Goal: Contribute content: Add original content to the website for others to see

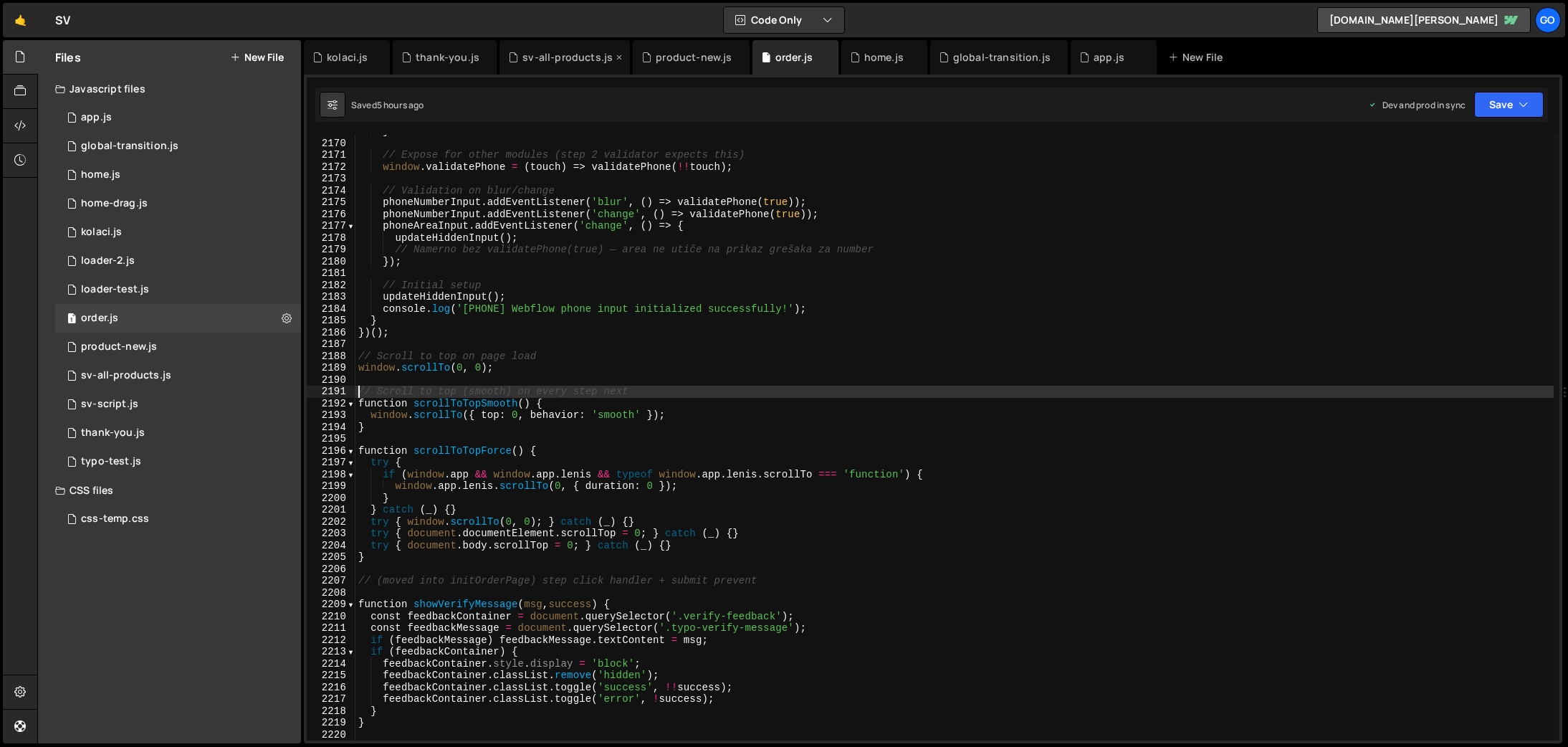
scroll to position [22896, 0]
click at [865, 64] on div "home.js" at bounding box center [884, 57] width 39 height 14
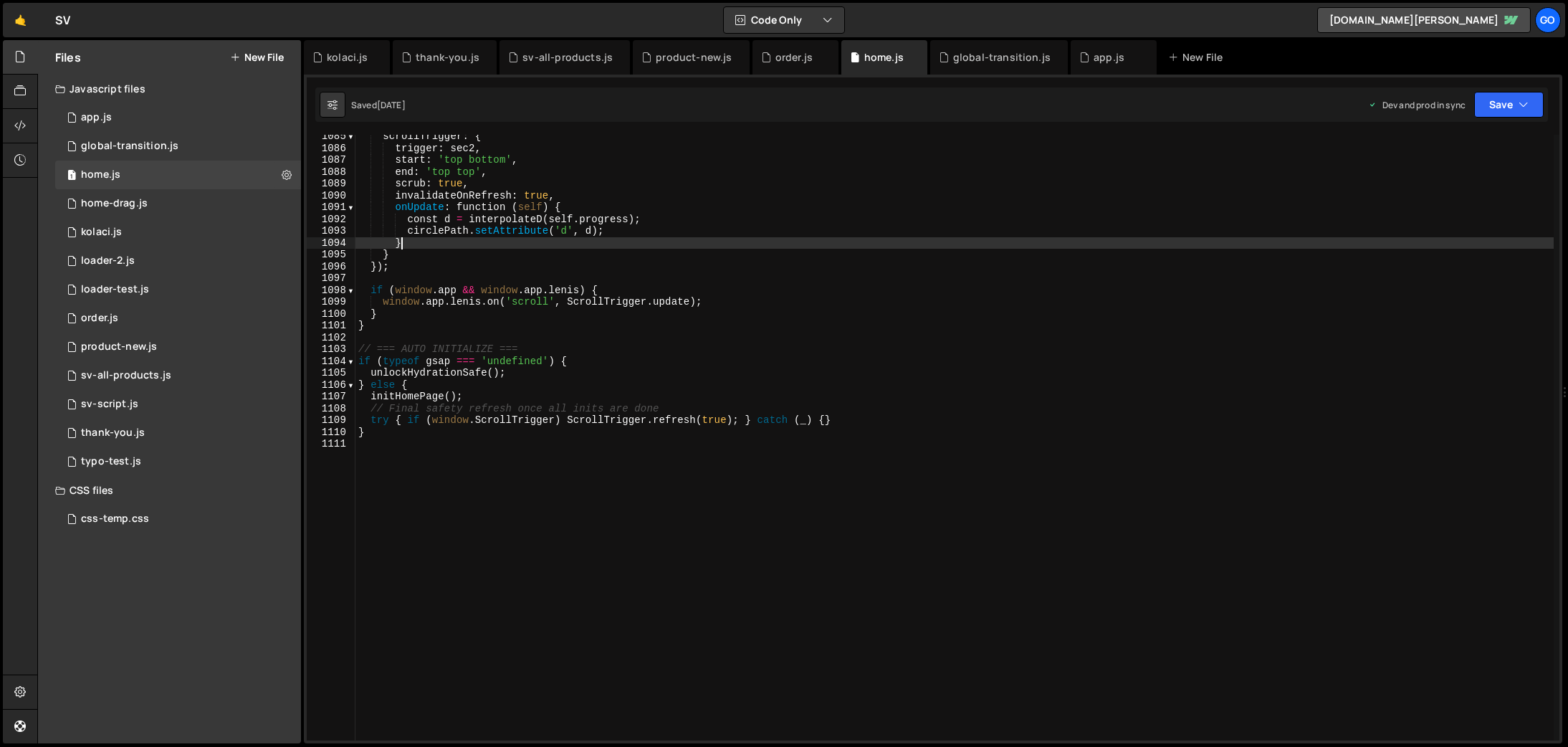
click at [860, 239] on div "scrollTrigger : { trigger : sec2 , start : 'top bottom' , end : 'top top' , scr…" at bounding box center [955, 445] width 1199 height 629
type textarea "}"
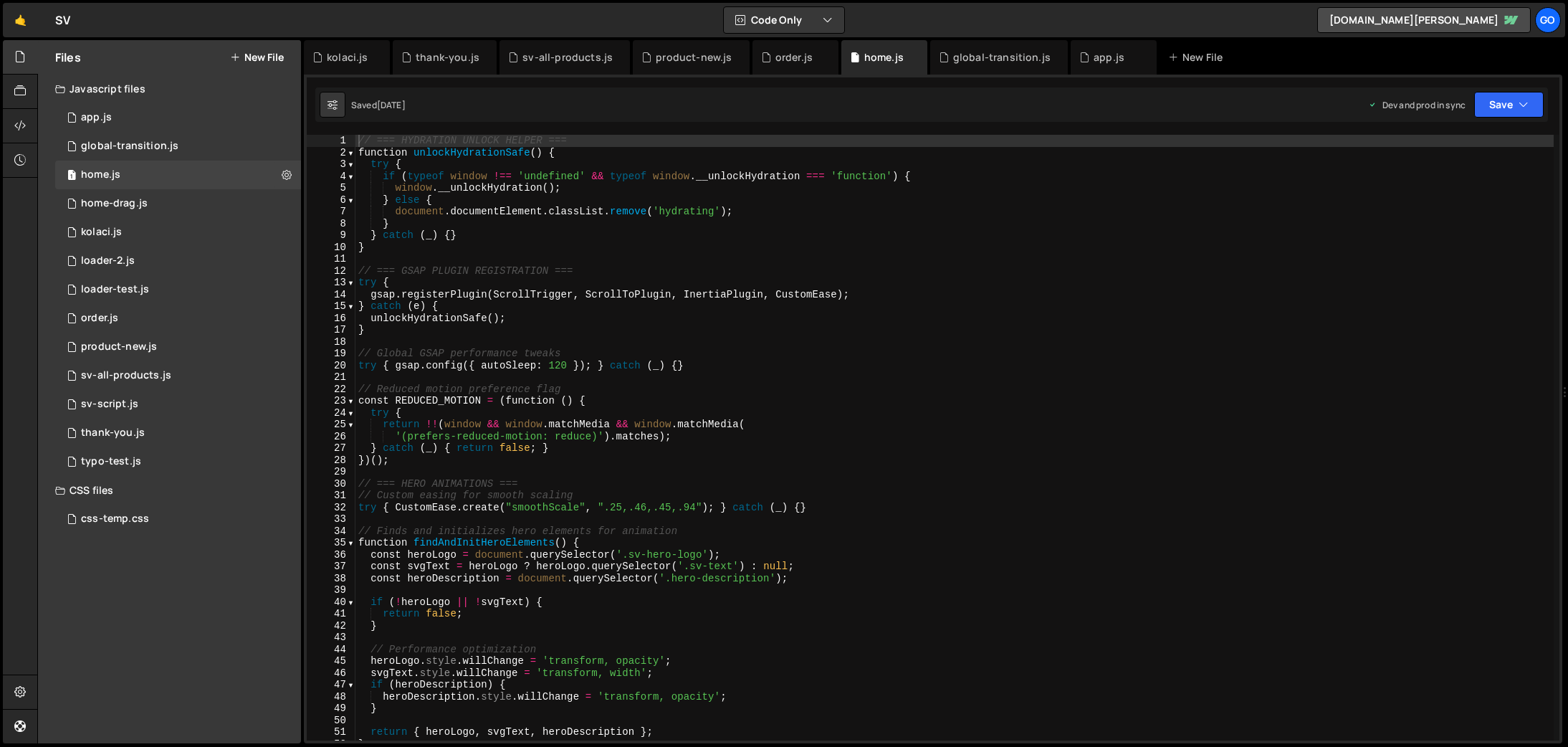
click at [252, 56] on button "New File" at bounding box center [256, 57] width 54 height 11
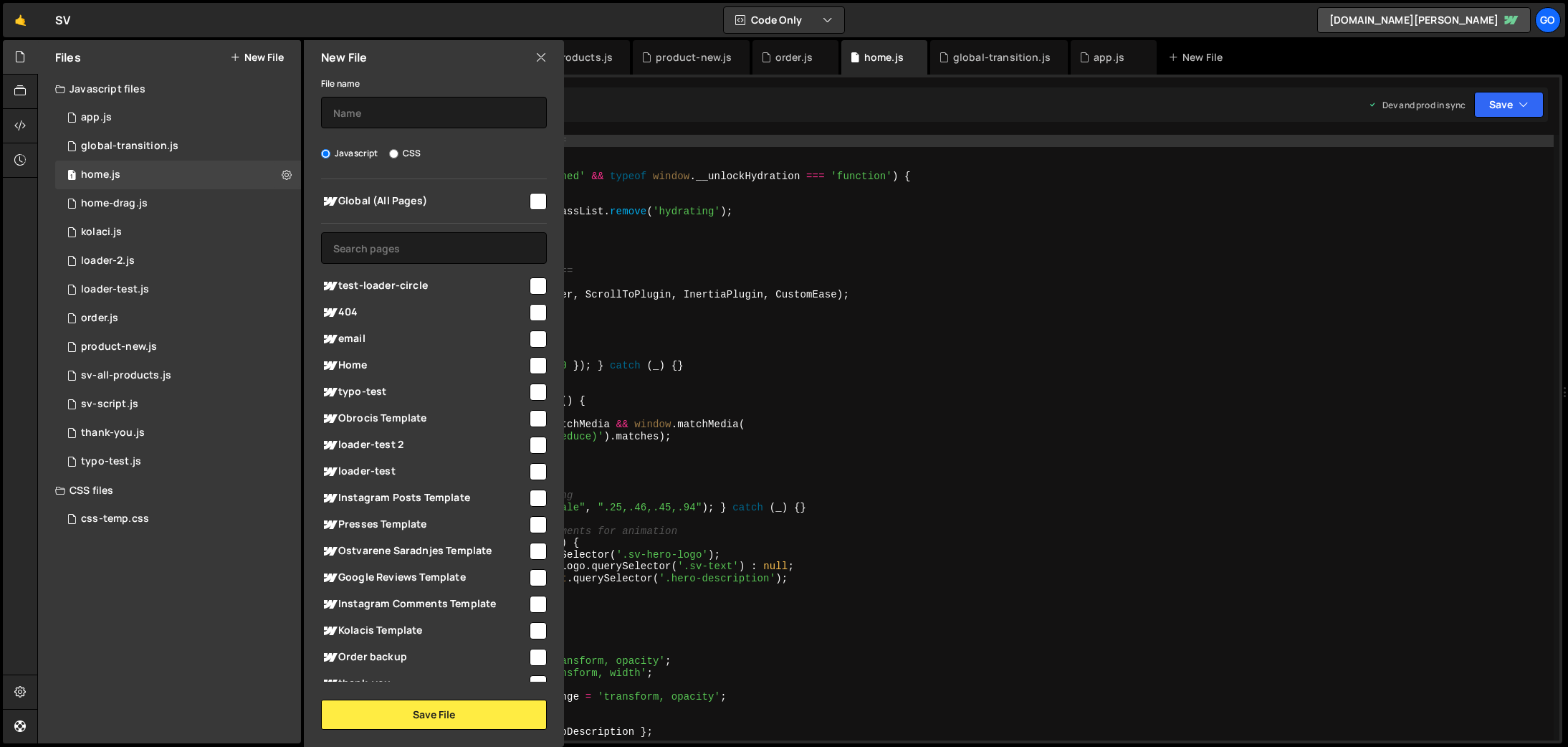
drag, startPoint x: 529, startPoint y: 284, endPoint x: 552, endPoint y: 293, distance: 24.7
click at [529, 284] on input "checkbox" at bounding box center [538, 286] width 17 height 17
checkbox input "true"
click at [381, 106] on input "text" at bounding box center [433, 112] width 226 height 32
type input "test-loader"
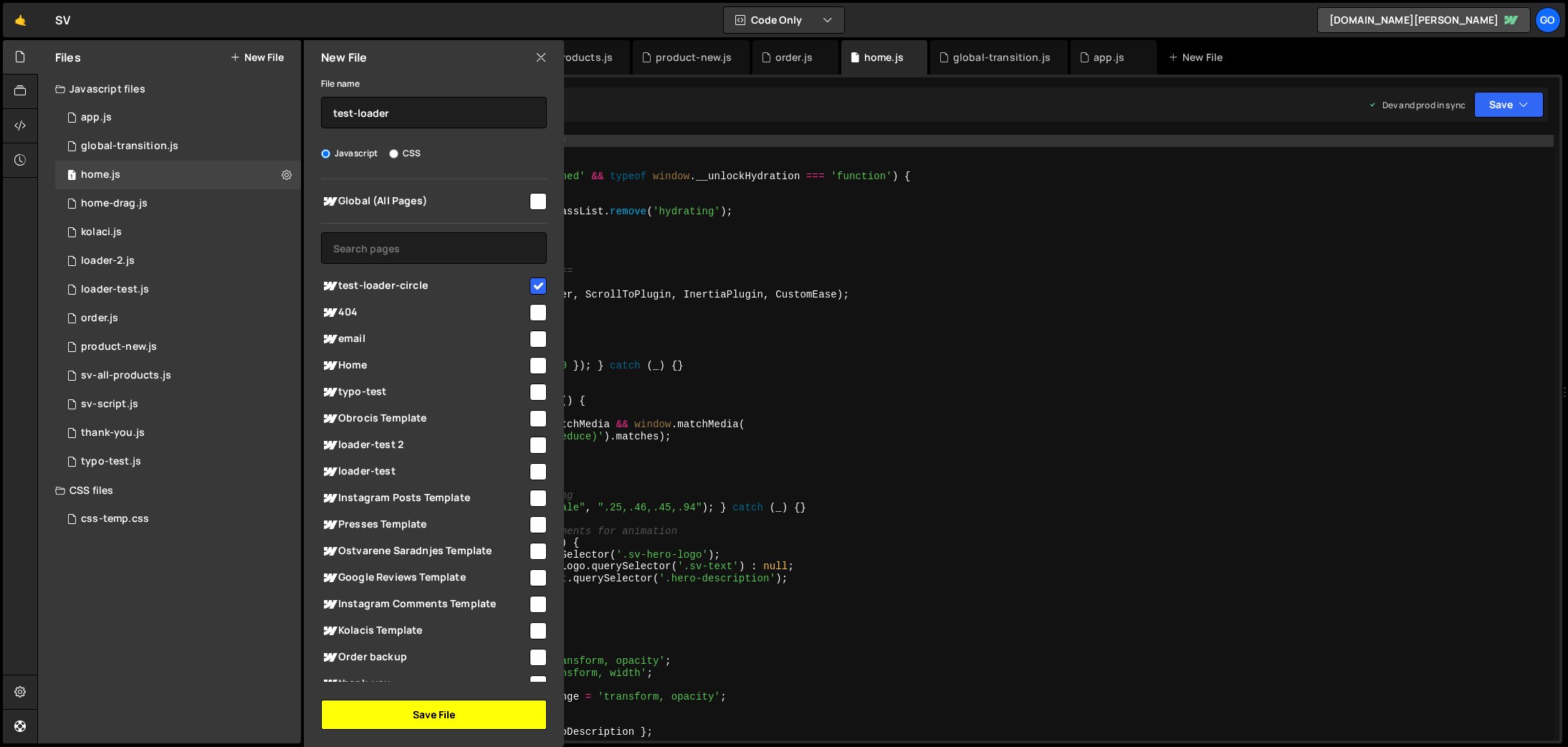
click at [461, 720] on button "Save File" at bounding box center [433, 715] width 226 height 30
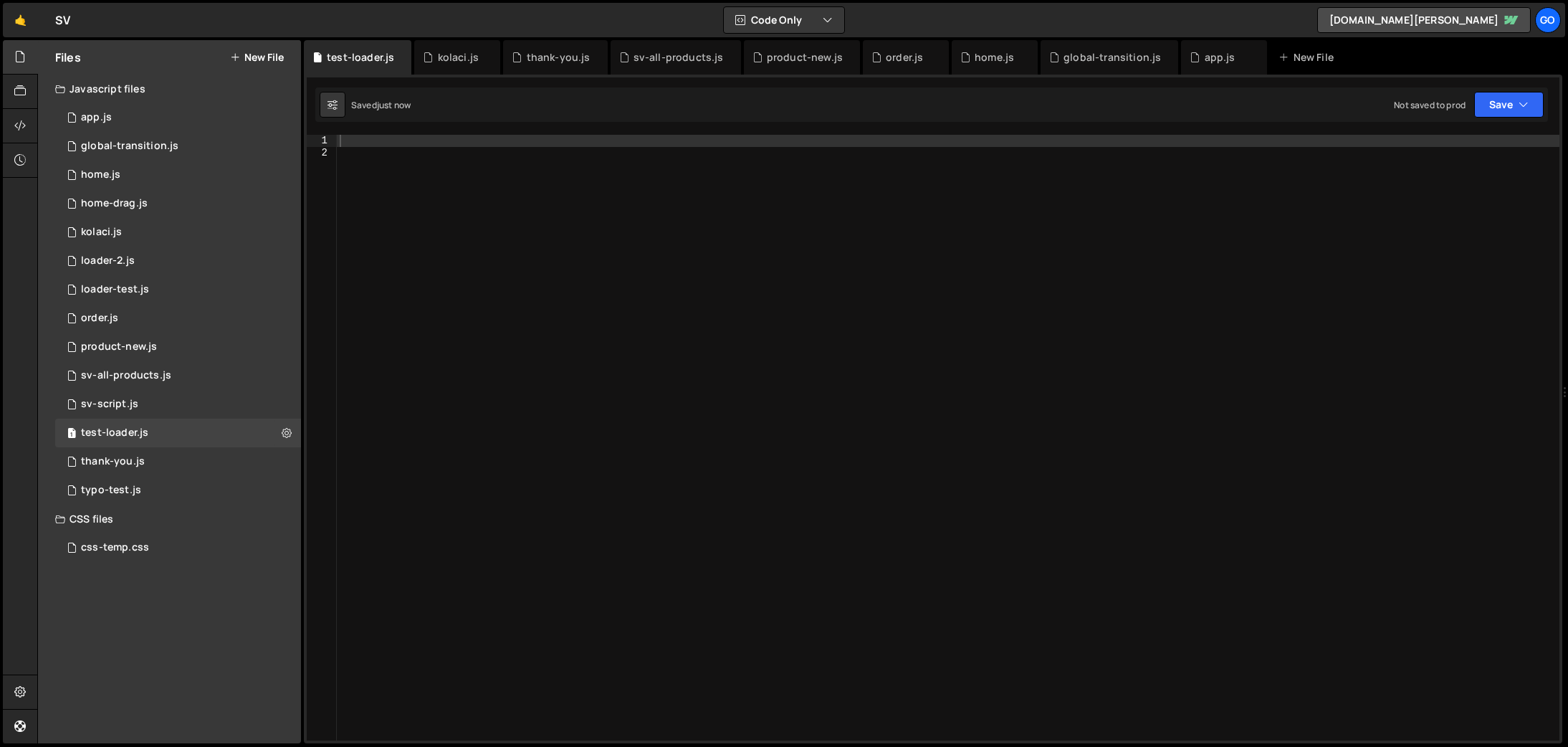
click at [576, 387] on div at bounding box center [948, 449] width 1223 height 629
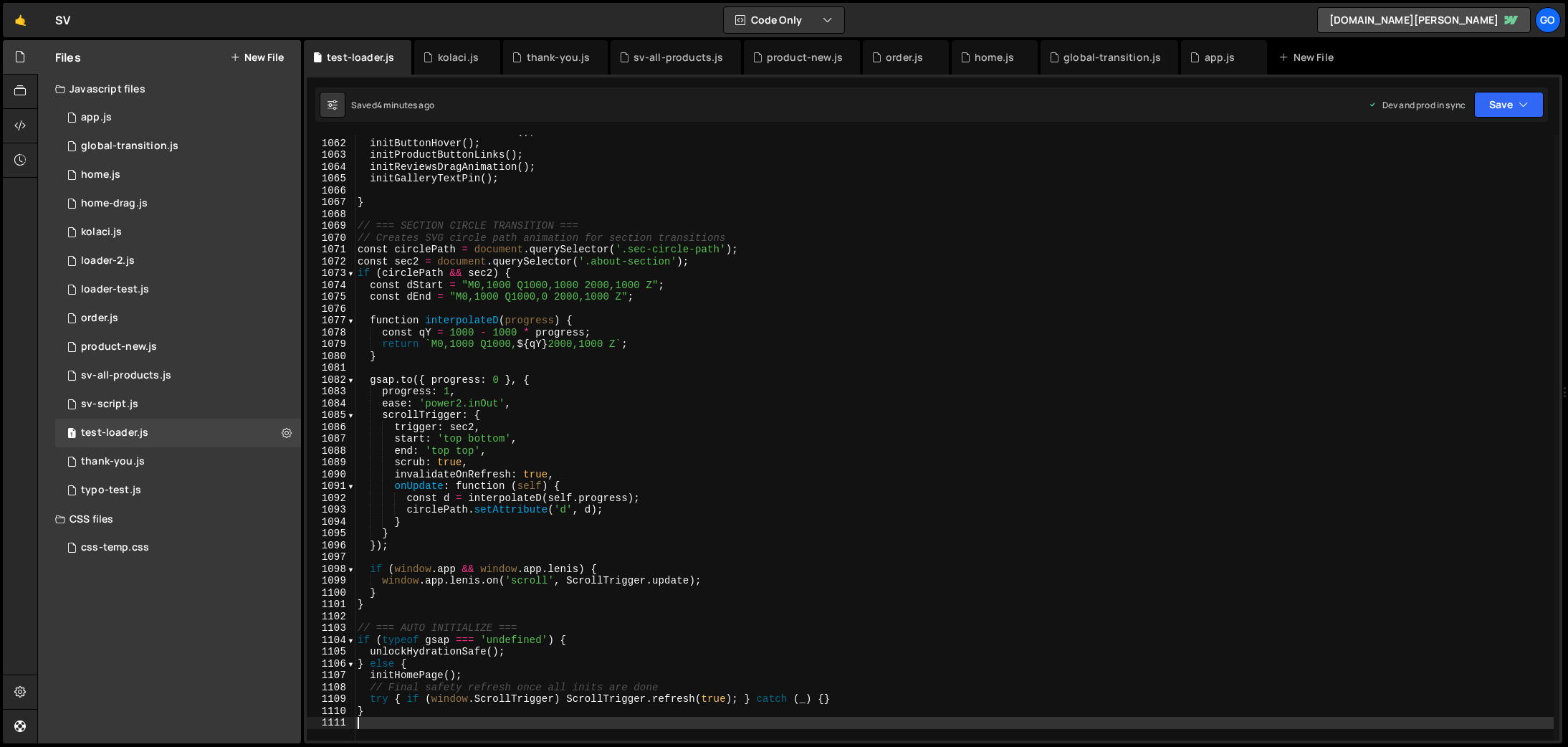
scroll to position [12553, 0]
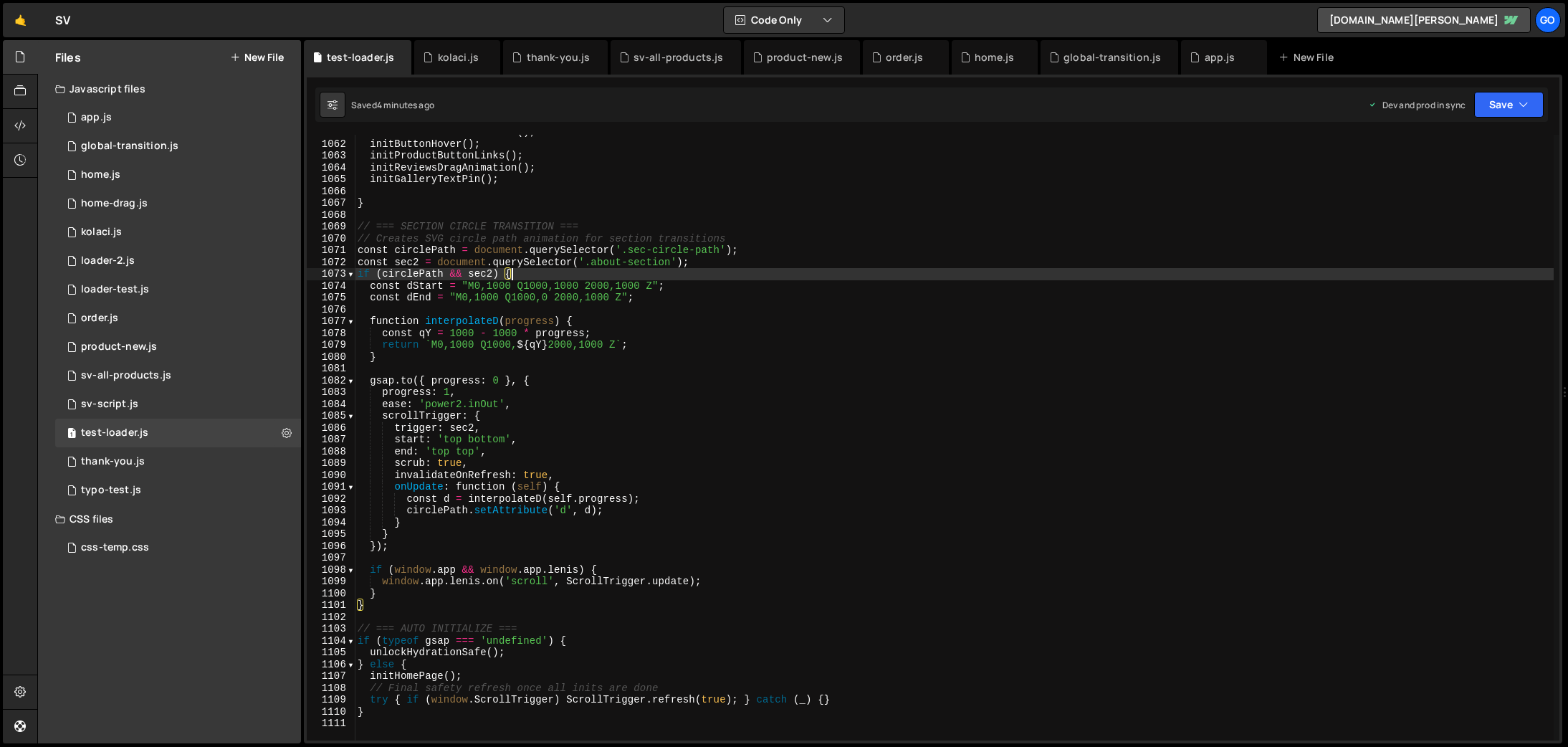
click at [561, 270] on div "initProductListAnimation ( ) ; initButtonHover ( ) ; initProductButtonLinks ( )…" at bounding box center [954, 440] width 1199 height 629
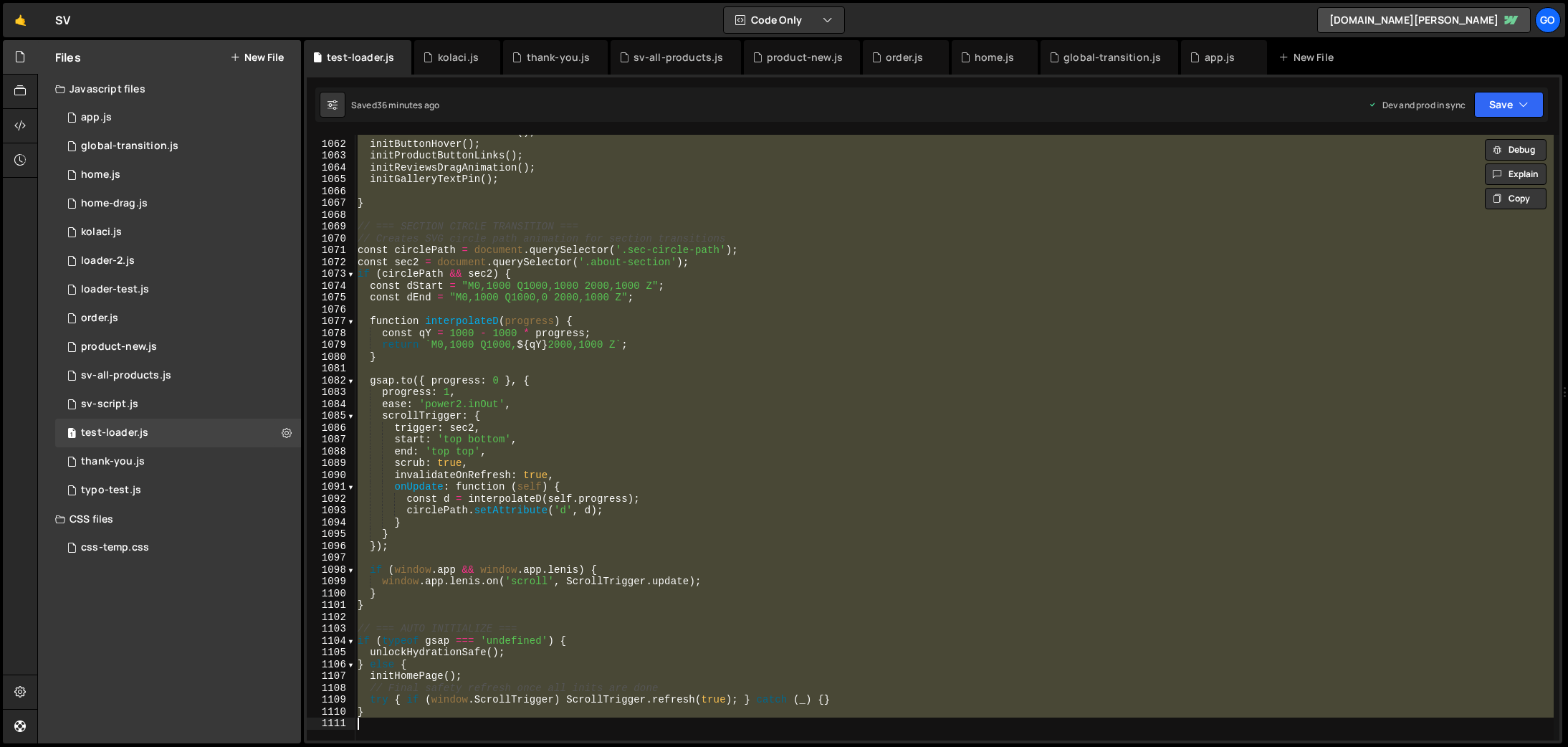
click at [570, 399] on div "initProductListAnimation ( ) ; initButtonHover ( ) ; initProductButtonLinks ( )…" at bounding box center [954, 438] width 1199 height 606
type textarea "}"
paste textarea
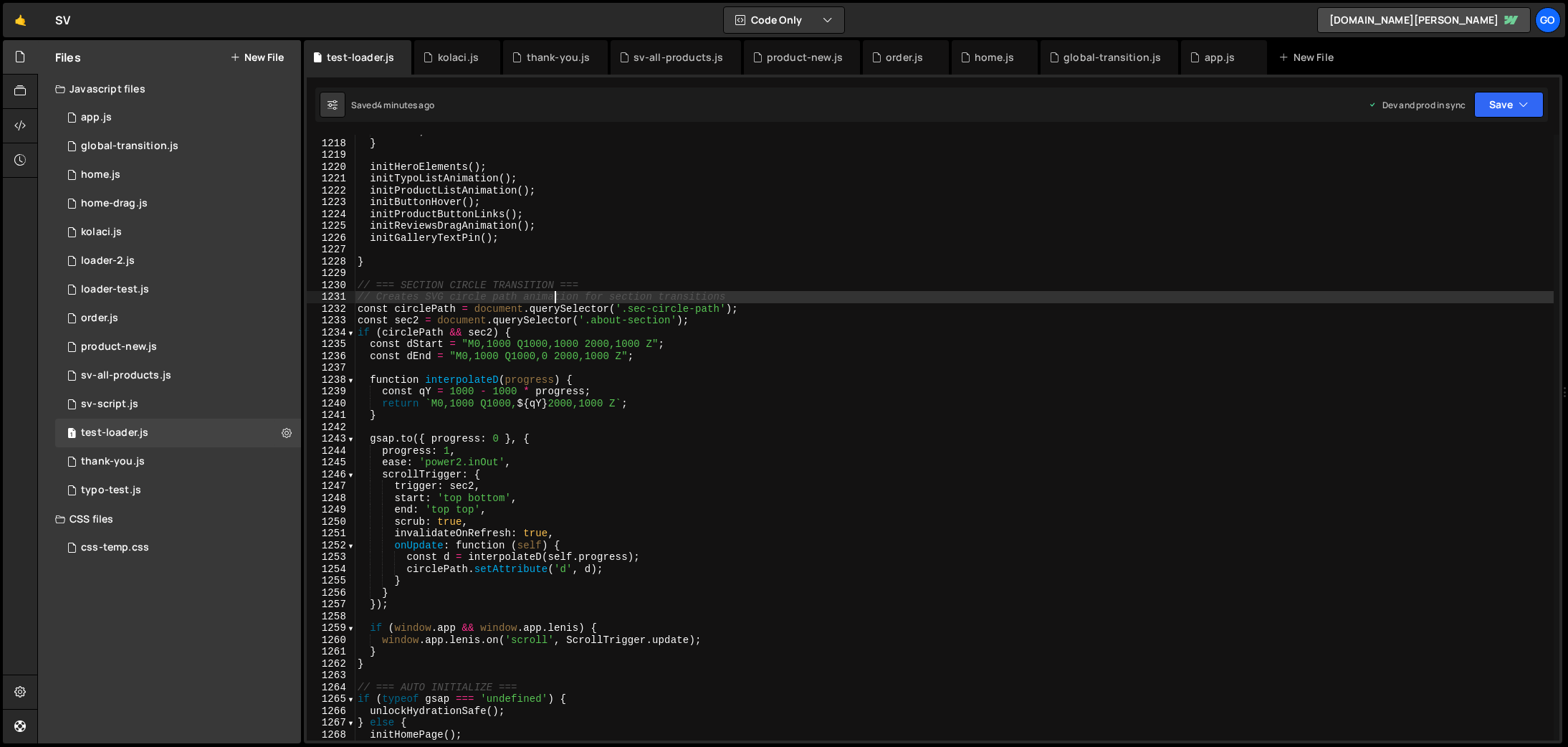
click at [552, 299] on div "return ; } initHeroElements ( ) ; initTypoListAnimation ( ) ; initProductListAn…" at bounding box center [954, 440] width 1199 height 629
type textarea "}"
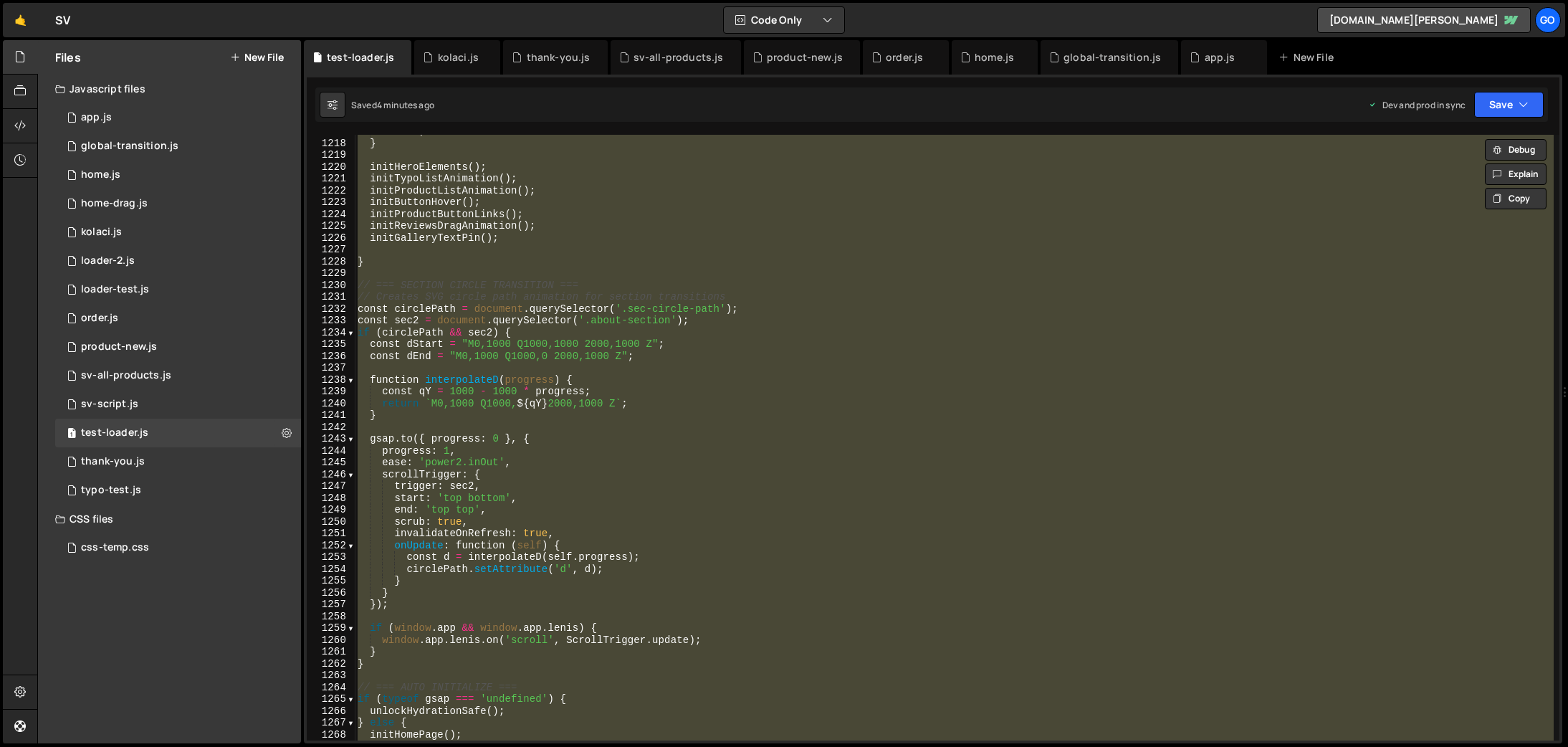
paste textarea
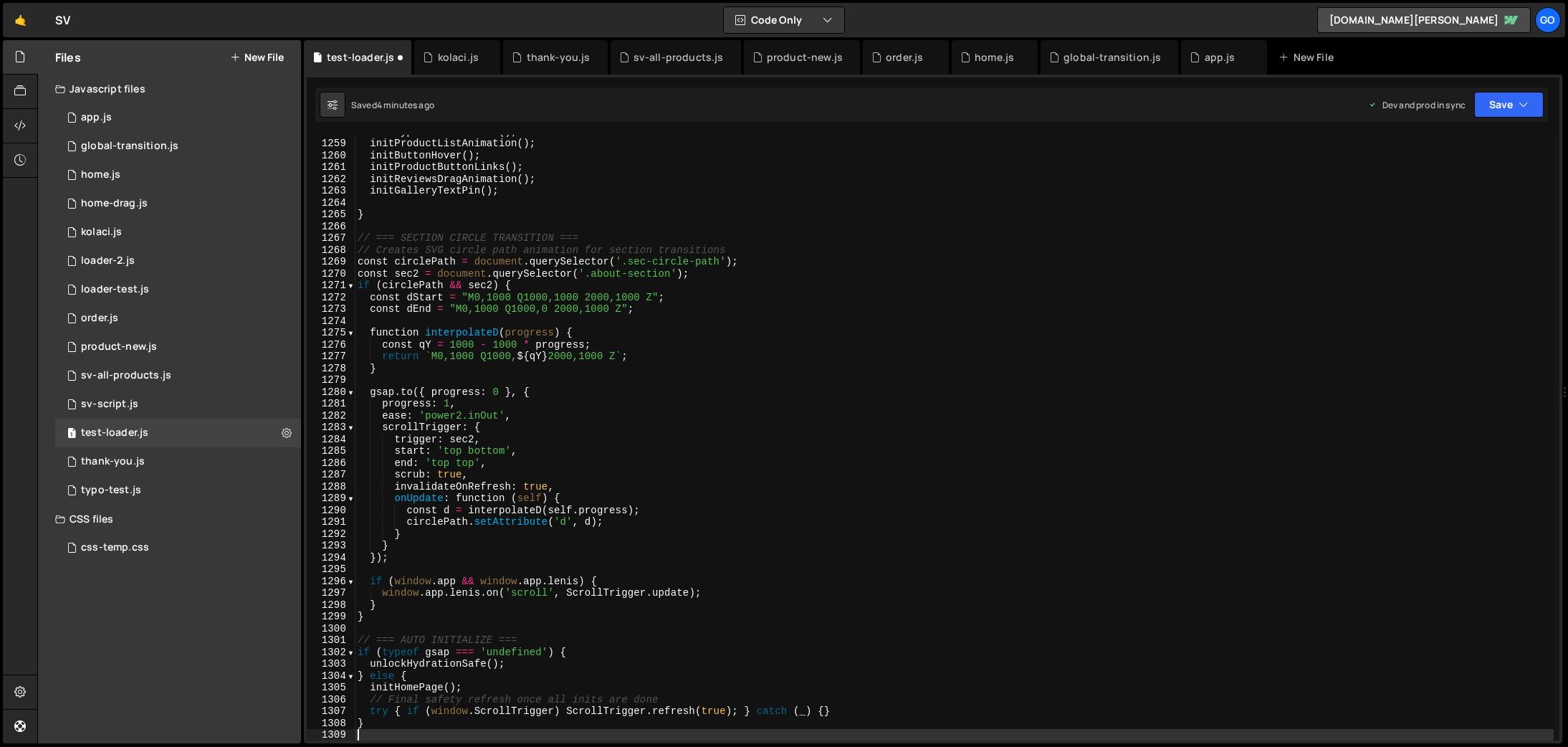
scroll to position [14885, 0]
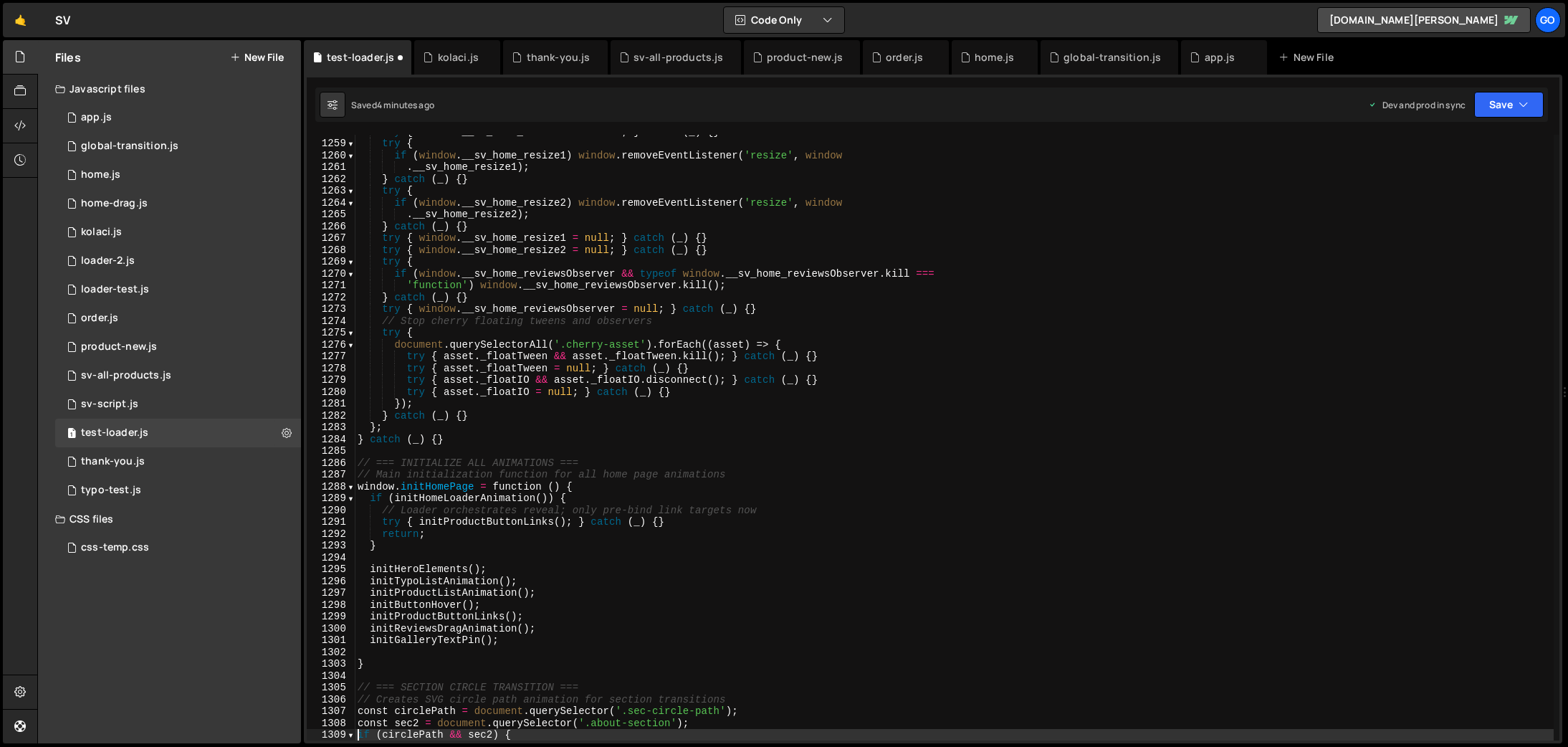
type textarea "if (circlePath && sec2) {"
click at [276, 49] on div "Files New File" at bounding box center [169, 57] width 263 height 34
click at [271, 55] on button "New File" at bounding box center [256, 57] width 54 height 11
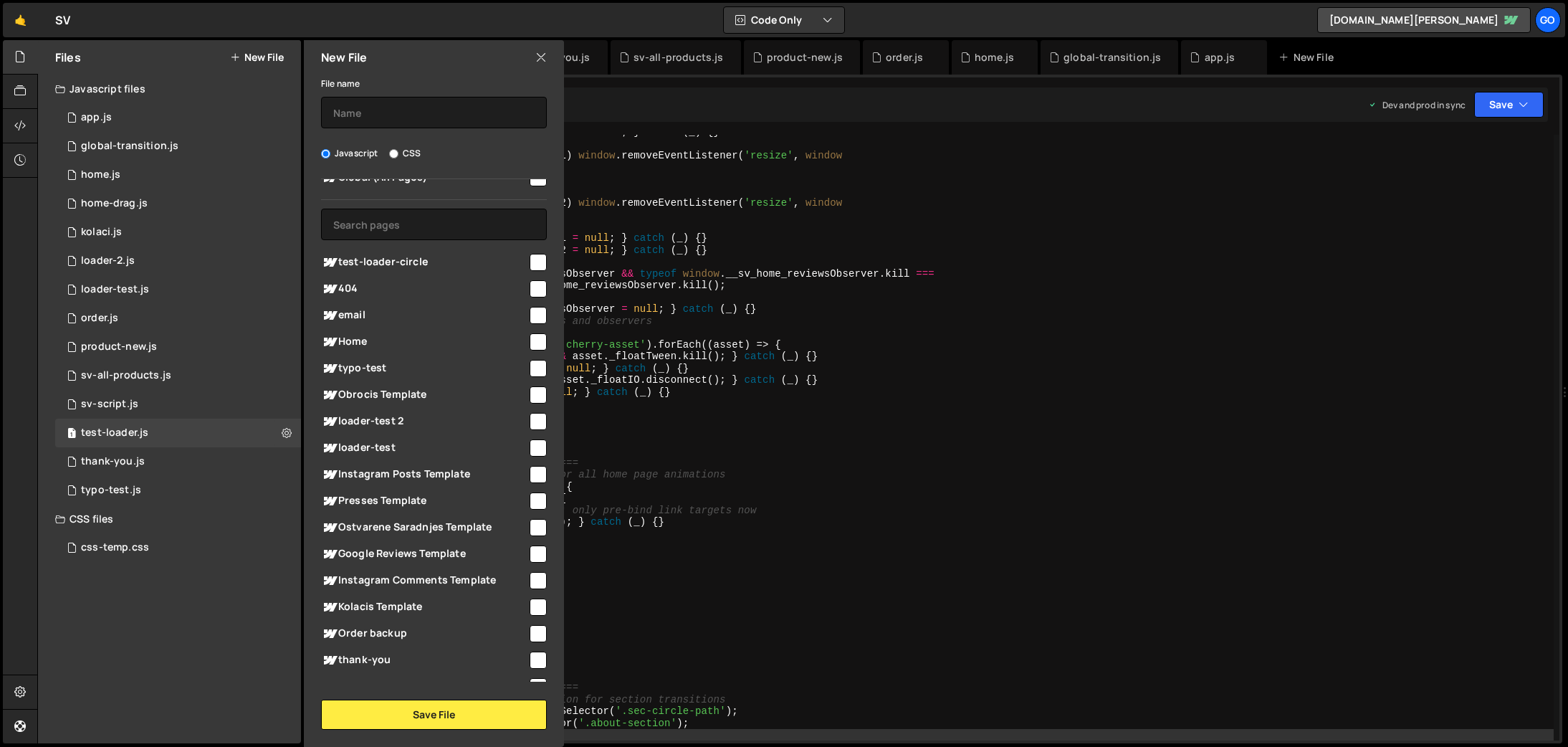
scroll to position [0, 0]
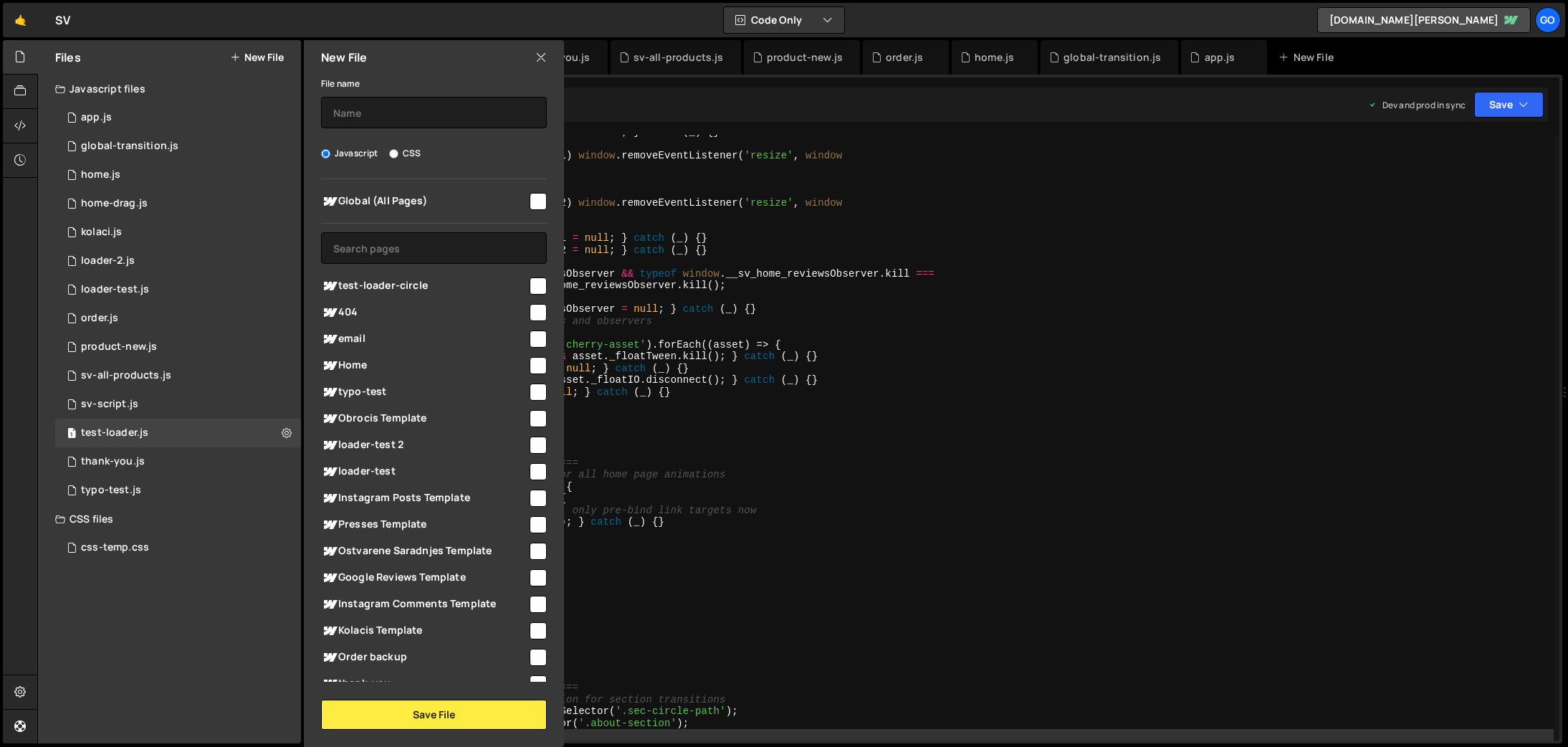
click at [537, 311] on input "checkbox" at bounding box center [538, 313] width 17 height 17
checkbox input "true"
click at [365, 117] on input "text" at bounding box center [433, 112] width 226 height 32
type input "404"
click at [523, 715] on button "Save File" at bounding box center [433, 715] width 226 height 30
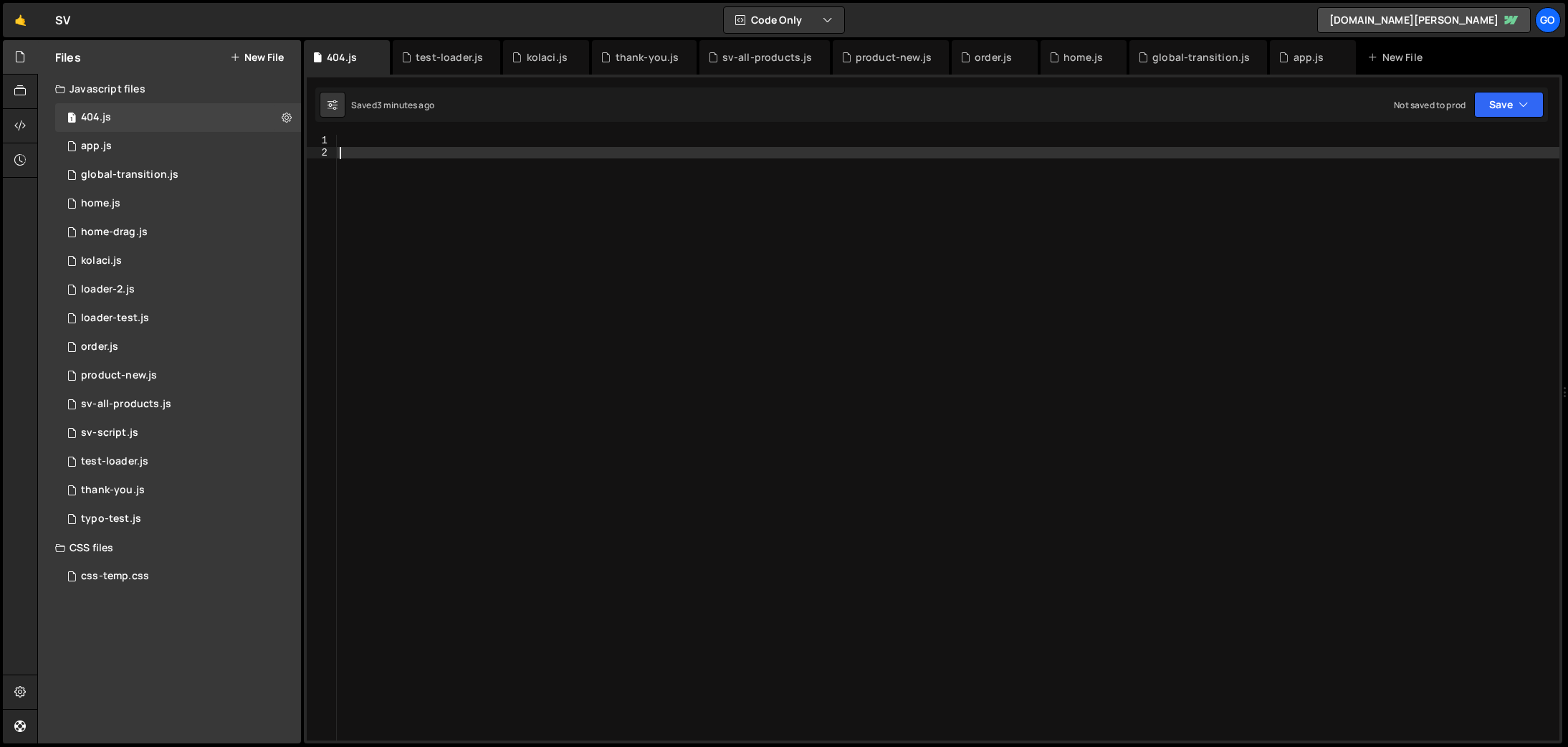
click at [569, 284] on div at bounding box center [948, 449] width 1223 height 629
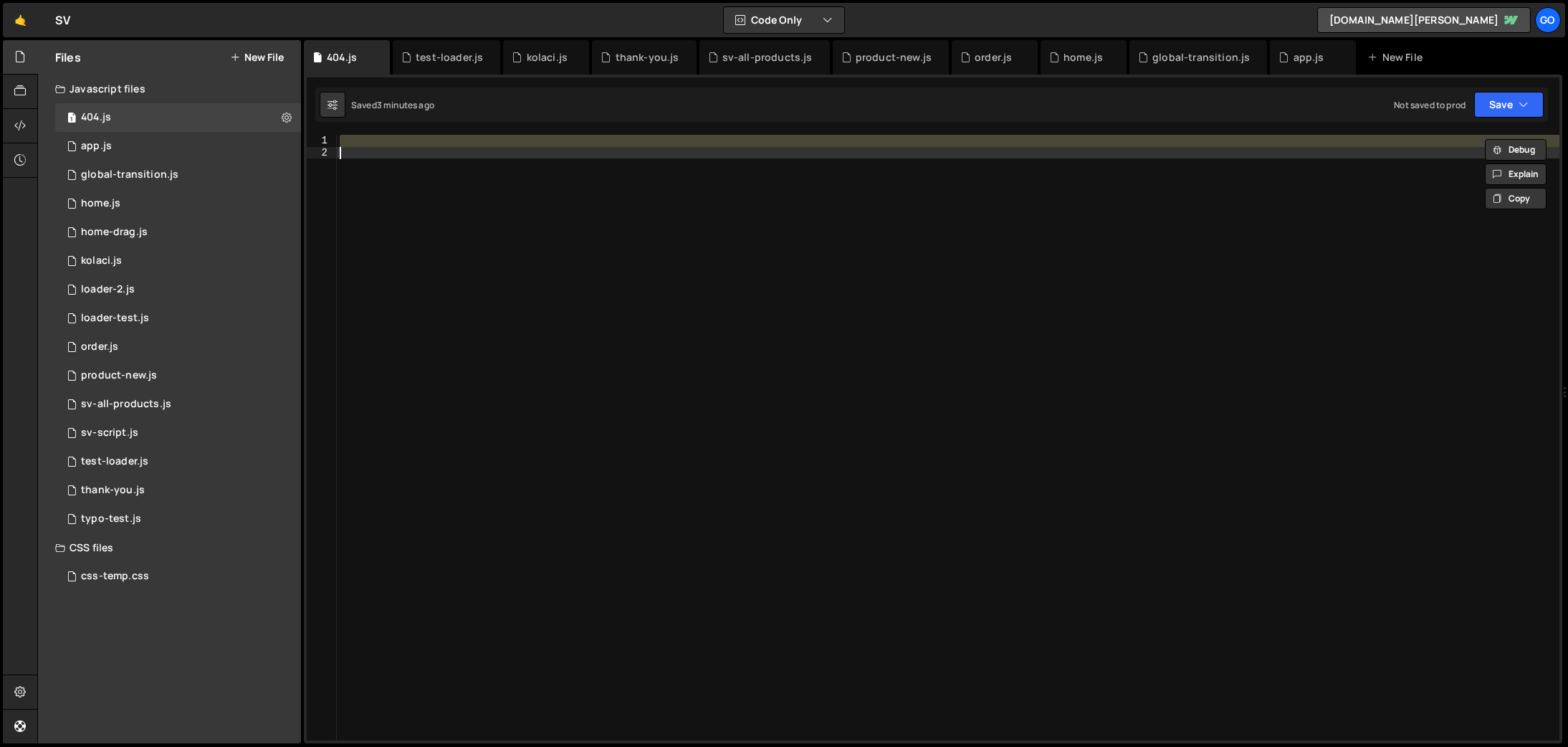
paste textarea
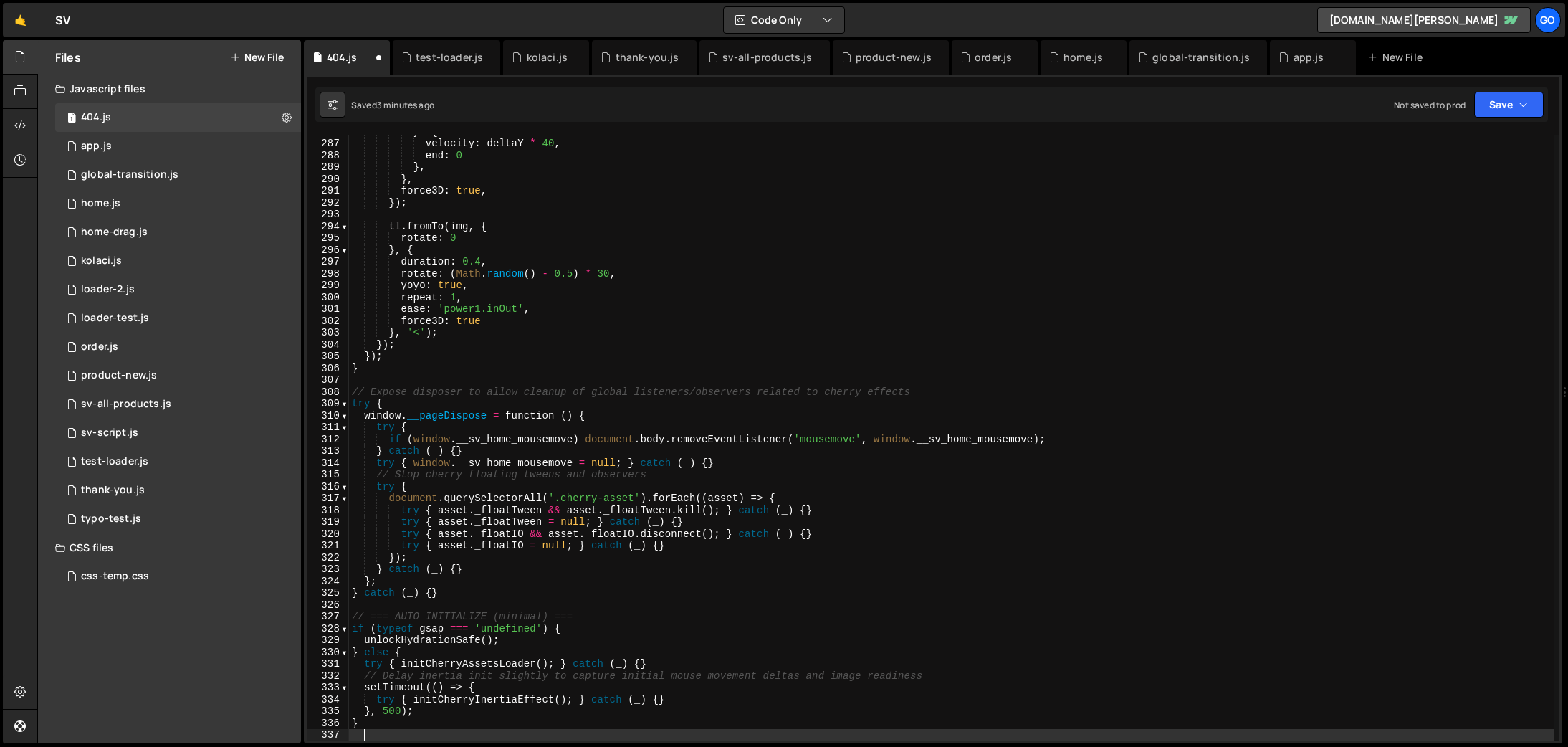
scroll to position [3382, 0]
type textarea "}, 500);"
